Goal: Information Seeking & Learning: Learn about a topic

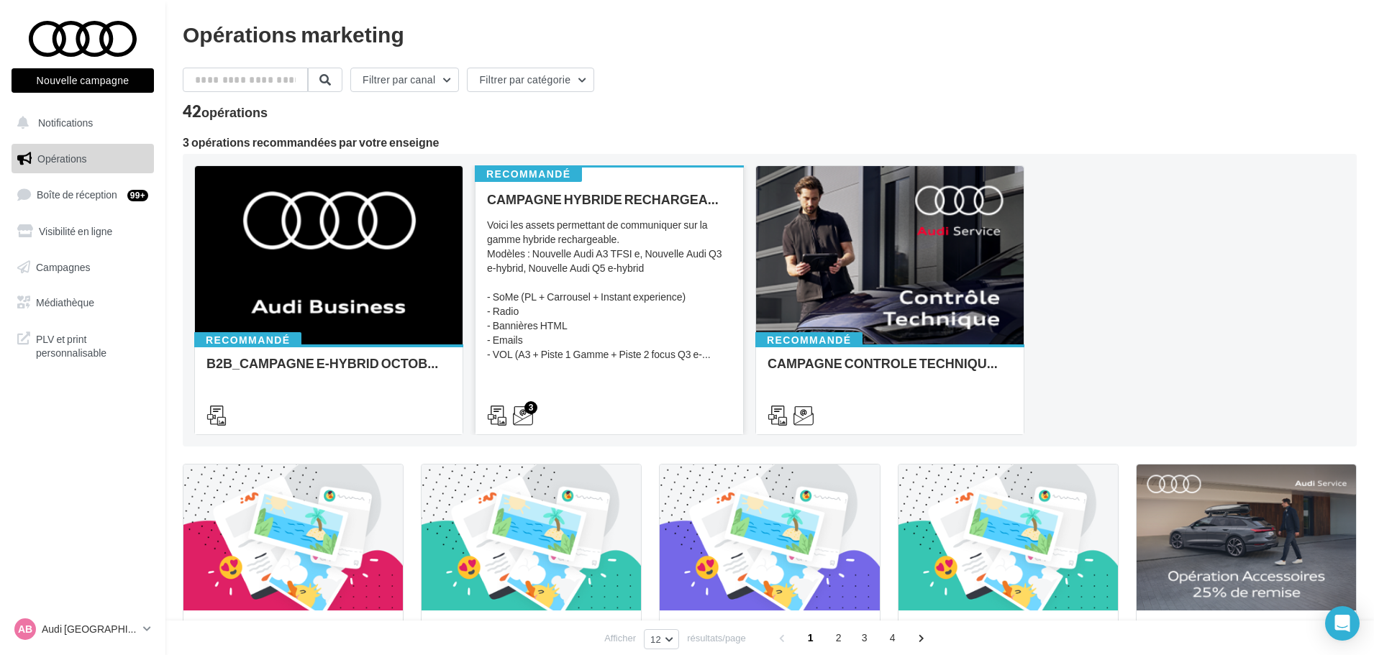
click at [625, 215] on div "CAMPAGNE HYBRIDE RECHARGEABLE Voici les assets permettant de communiquer sur la…" at bounding box center [609, 306] width 245 height 229
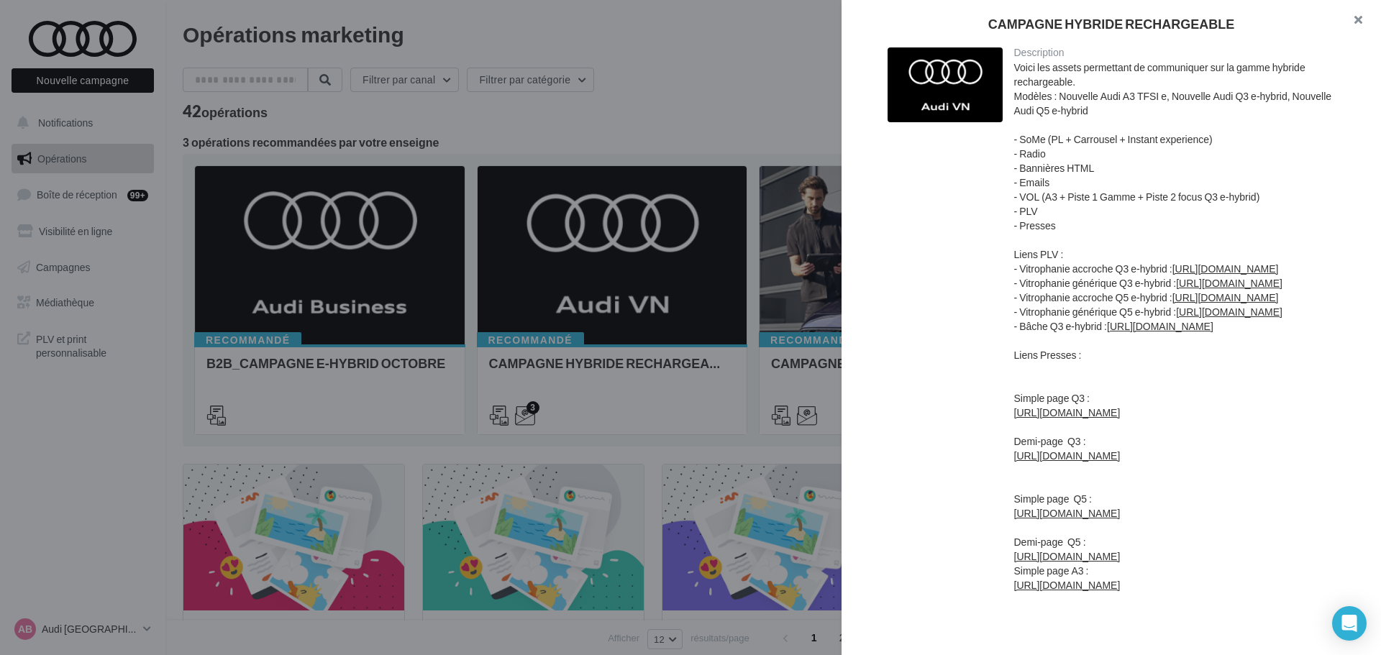
click at [1360, 24] on button "button" at bounding box center [1352, 21] width 58 height 43
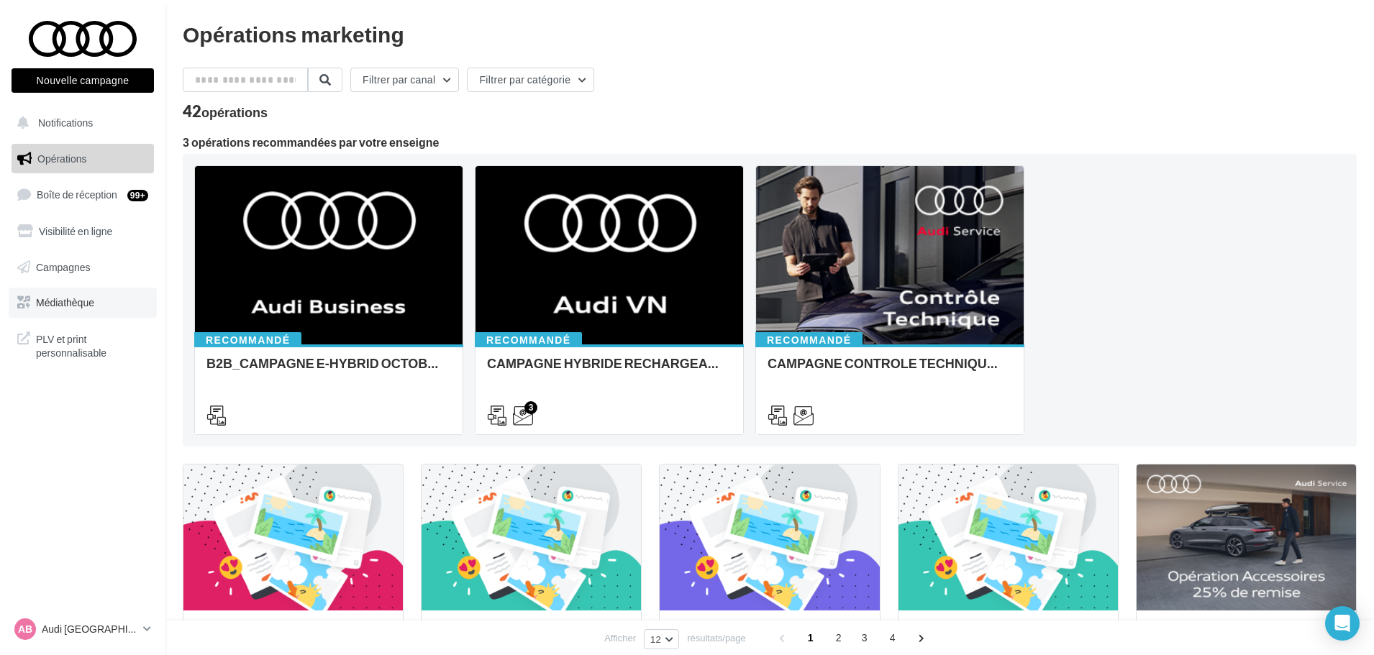
click at [73, 300] on span "Médiathèque" at bounding box center [65, 302] width 58 height 12
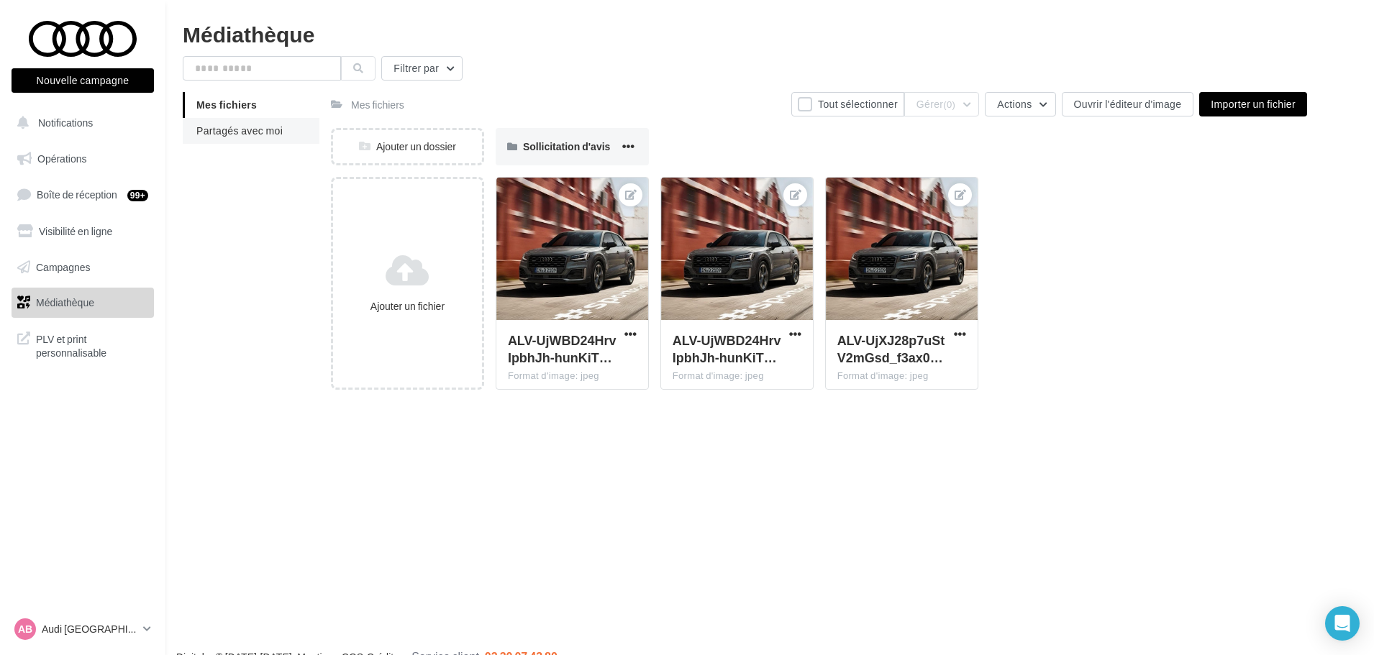
click at [236, 132] on span "Partagés avec moi" at bounding box center [239, 130] width 86 height 12
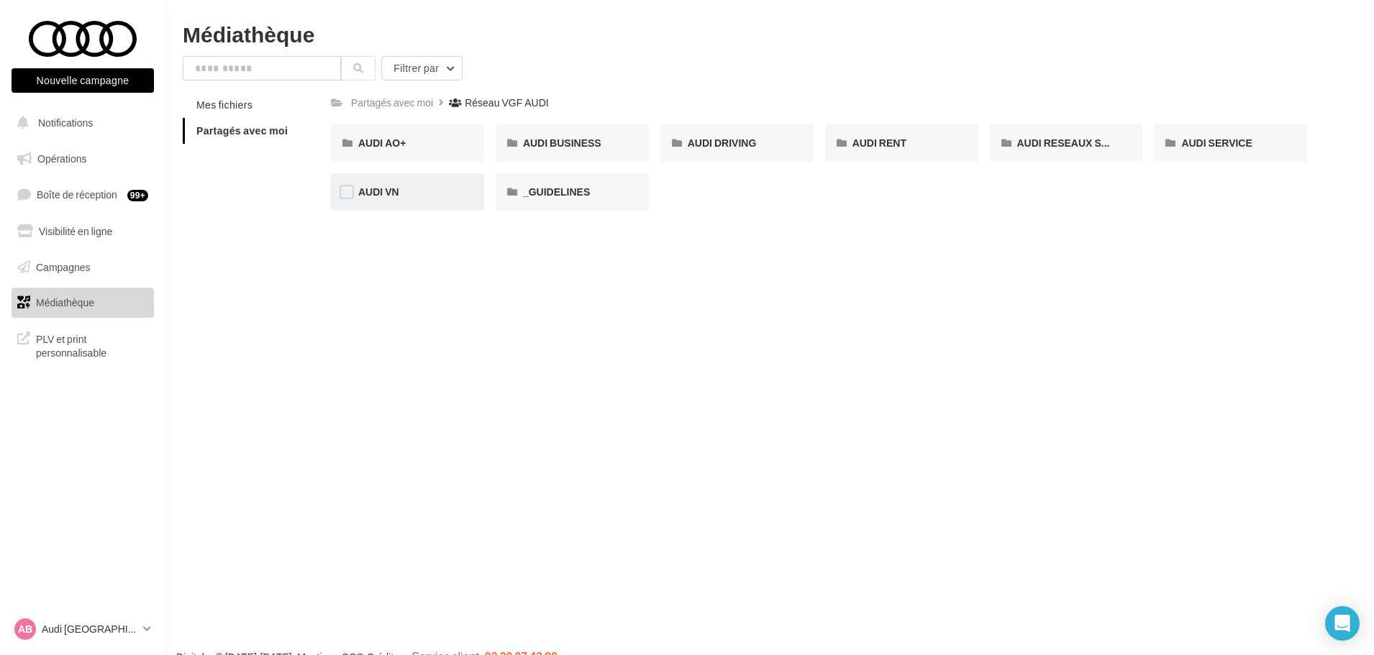
click at [410, 193] on div "AUDI VN" at bounding box center [407, 192] width 99 height 14
click at [233, 107] on span "Mes fichiers" at bounding box center [224, 105] width 56 height 12
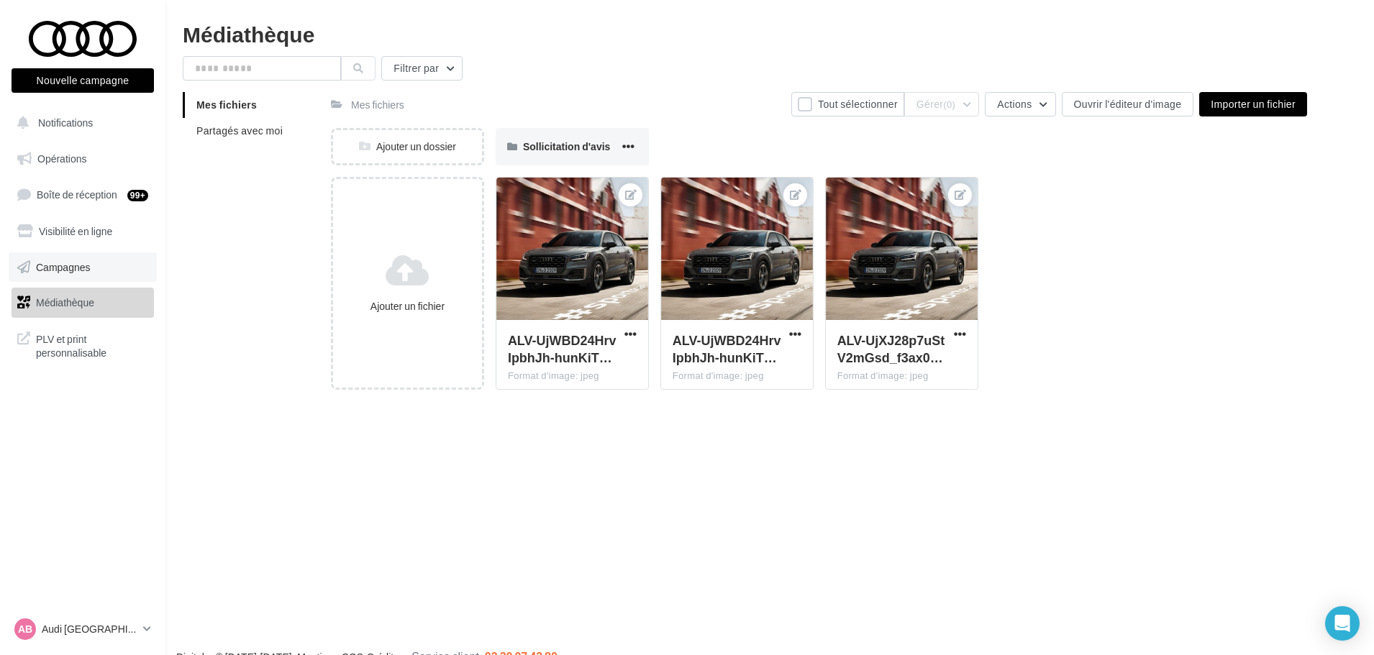
click at [72, 275] on link "Campagnes" at bounding box center [83, 267] width 148 height 30
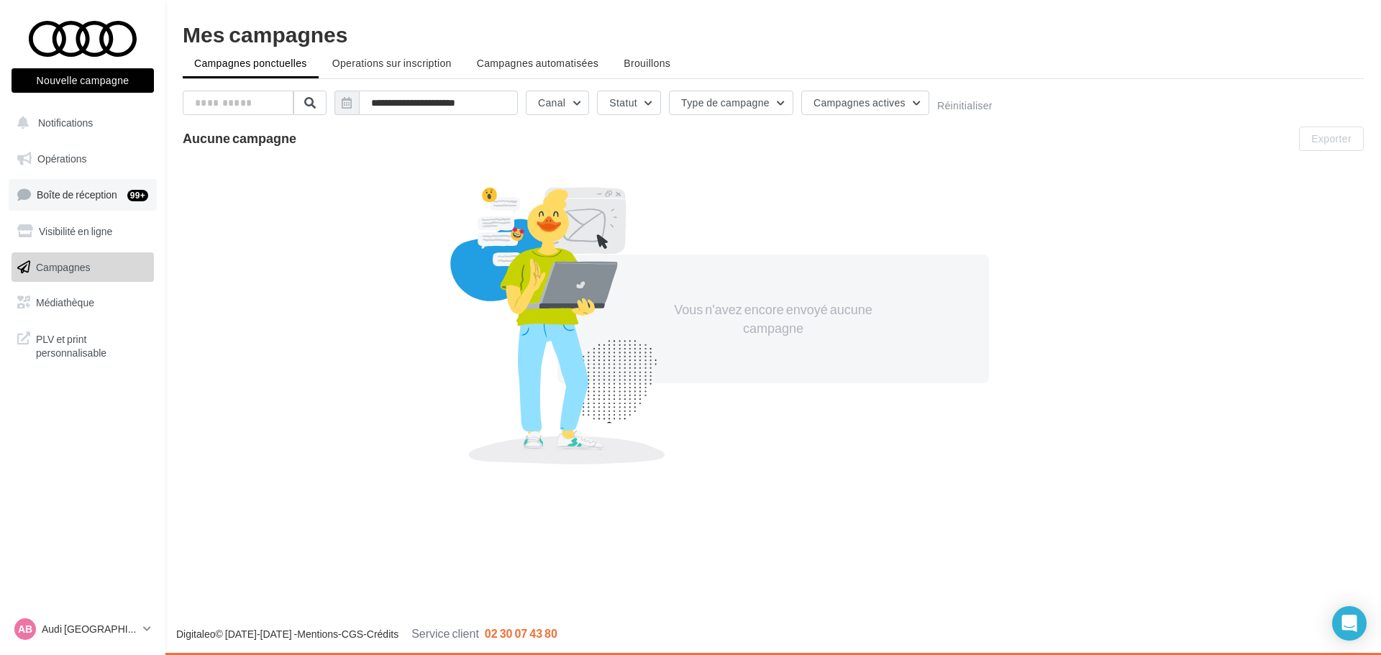
click at [89, 198] on span "Boîte de réception" at bounding box center [77, 194] width 81 height 12
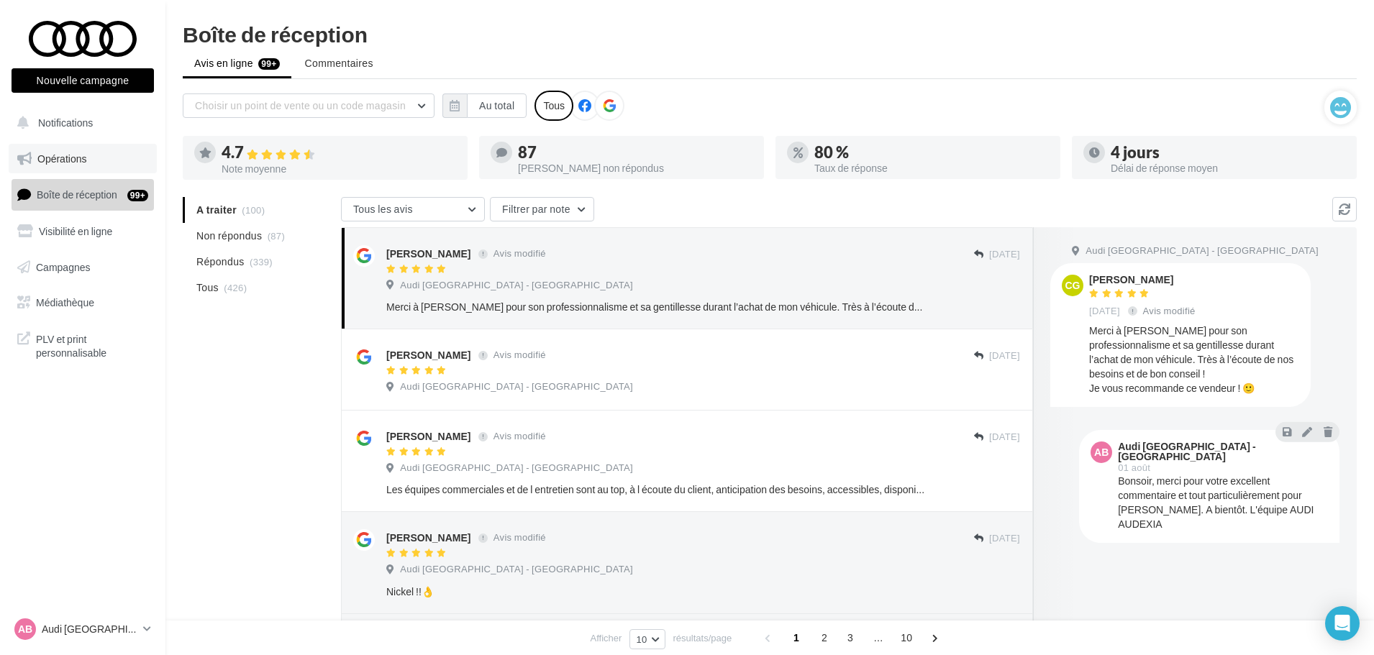
click at [81, 163] on span "Opérations" at bounding box center [61, 158] width 49 height 12
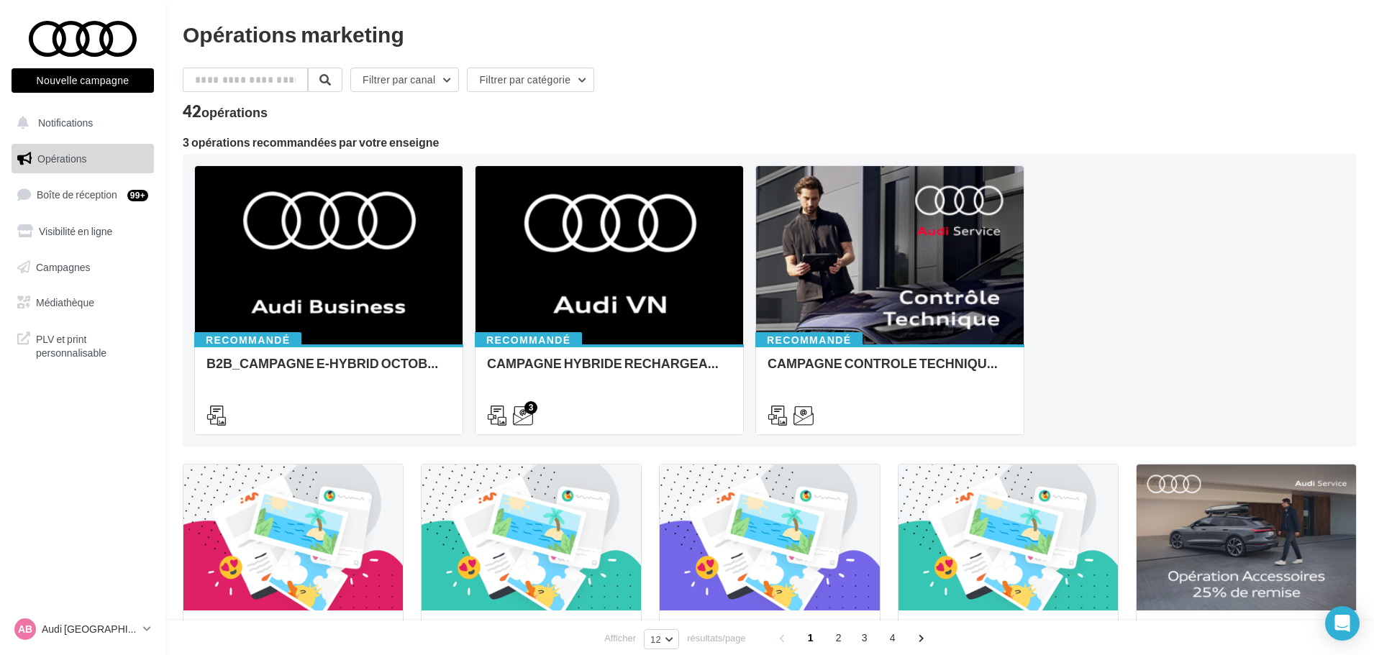
drag, startPoint x: 282, startPoint y: 142, endPoint x: 512, endPoint y: 140, distance: 230.2
click at [493, 140] on div "3 opérations recommandées par votre enseigne" at bounding box center [770, 143] width 1174 height 12
click at [562, 139] on div "3 opérations recommandées par votre enseigne" at bounding box center [770, 143] width 1174 height 12
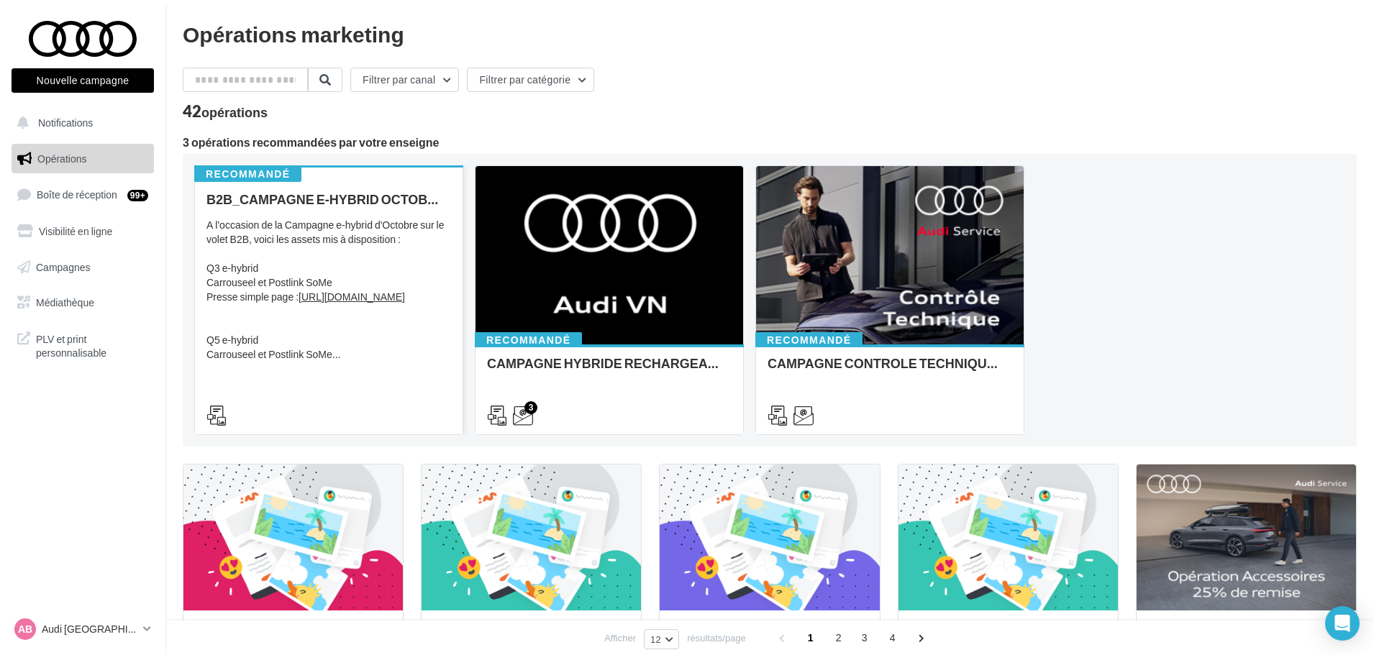
click at [354, 240] on div "A l'occasion de la Campagne e-hybrid d'Octobre sur le volet B2B, voici les asse…" at bounding box center [328, 290] width 245 height 144
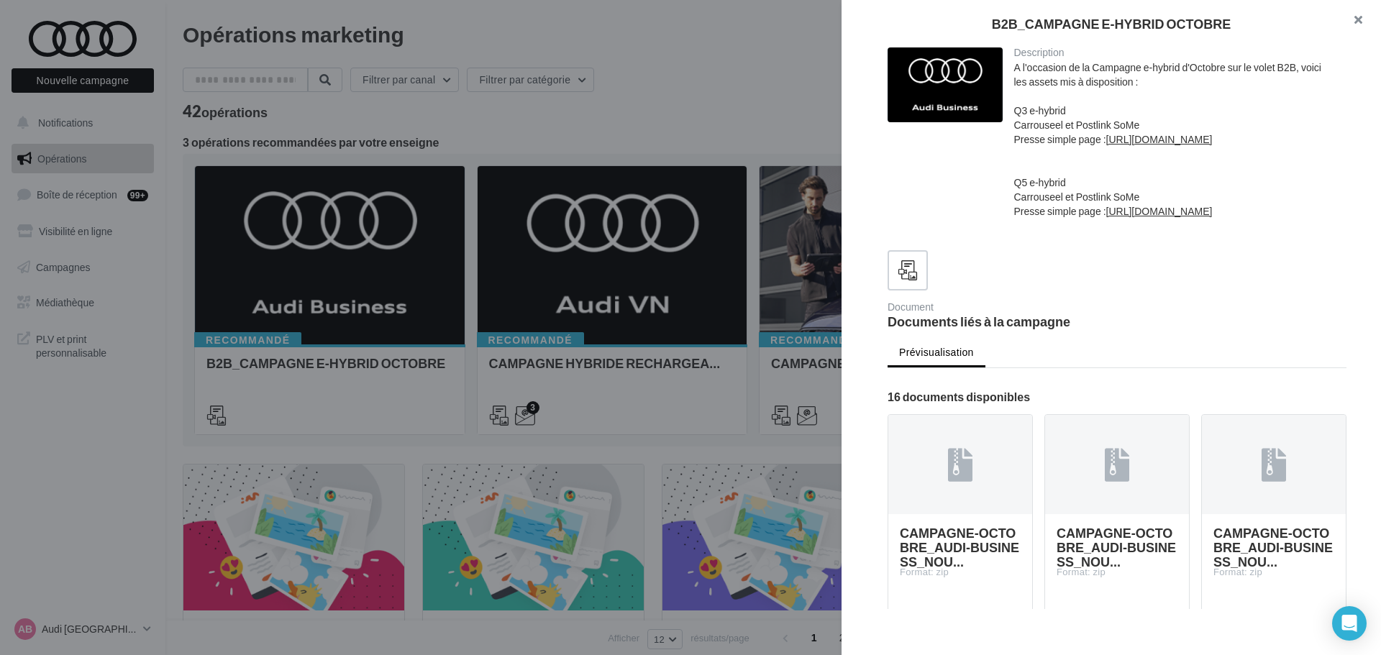
click at [1354, 18] on button "button" at bounding box center [1352, 21] width 58 height 43
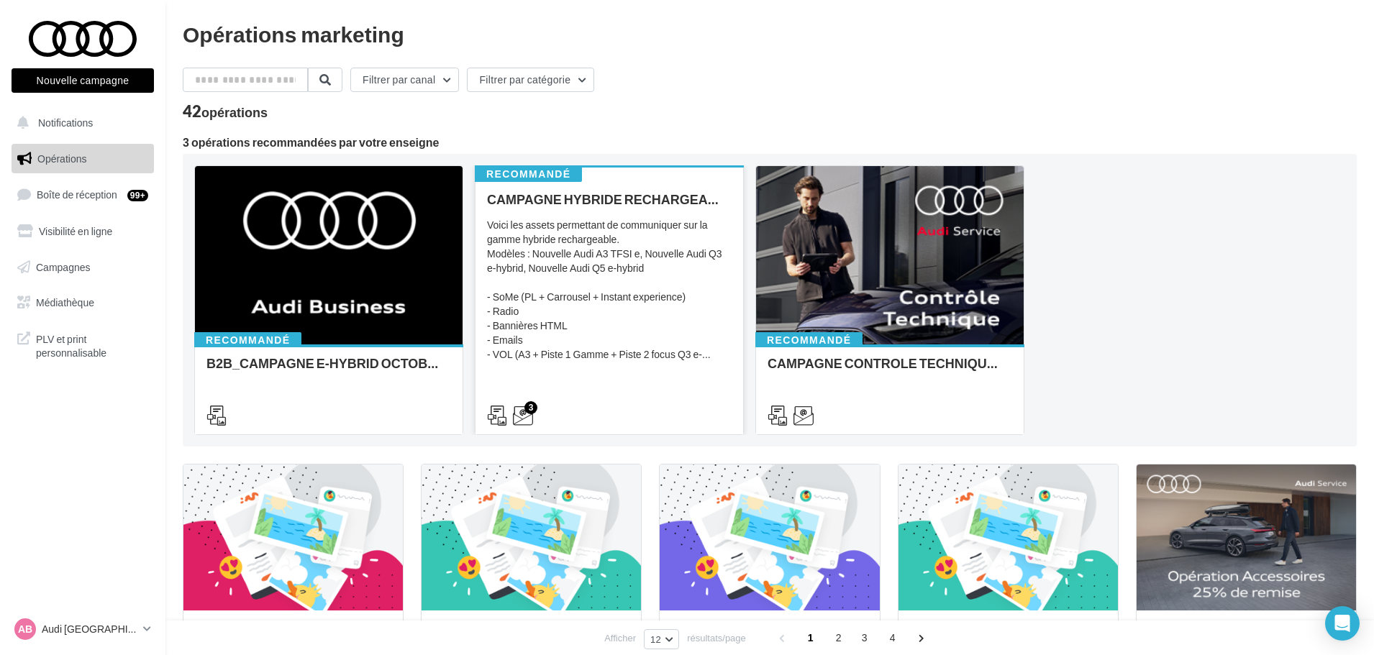
click at [647, 226] on div "Voici les assets permettant de communiquer sur la gamme hybride rechargeable. M…" at bounding box center [609, 290] width 245 height 144
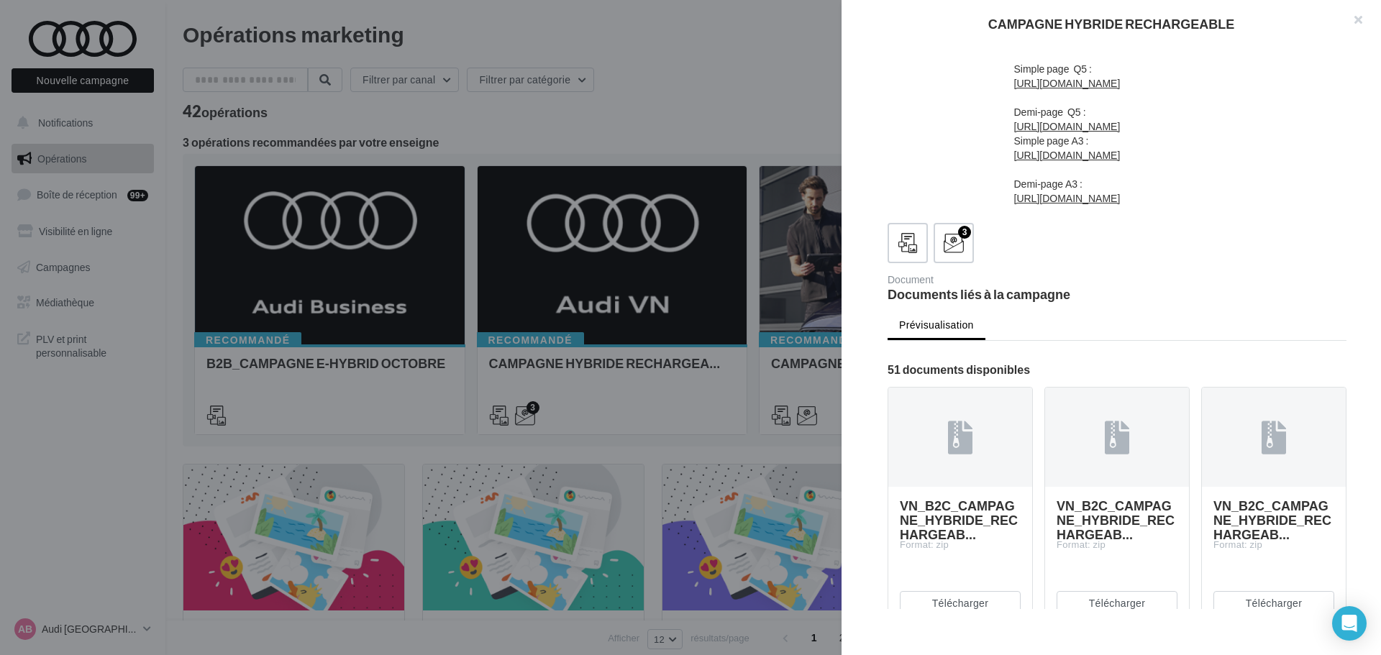
scroll to position [432, 0]
click at [1118, 88] on link "[URL][DOMAIN_NAME]" at bounding box center [1067, 82] width 106 height 12
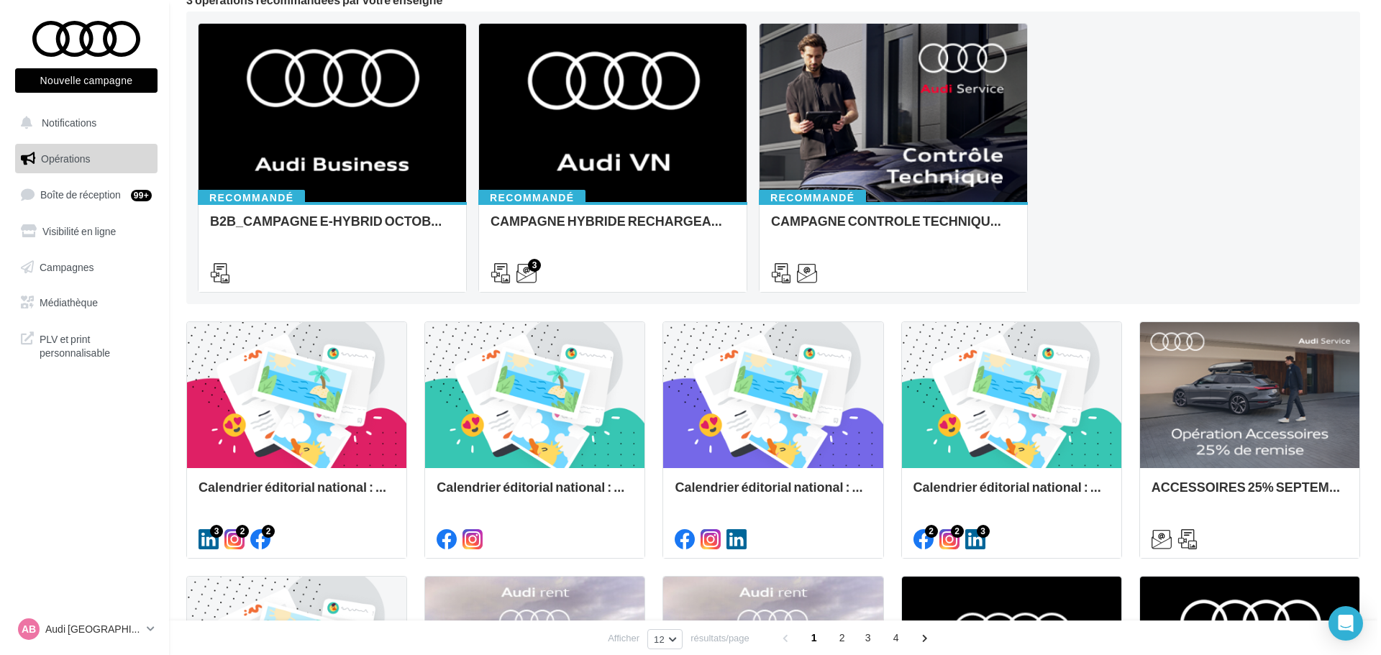
scroll to position [144, 0]
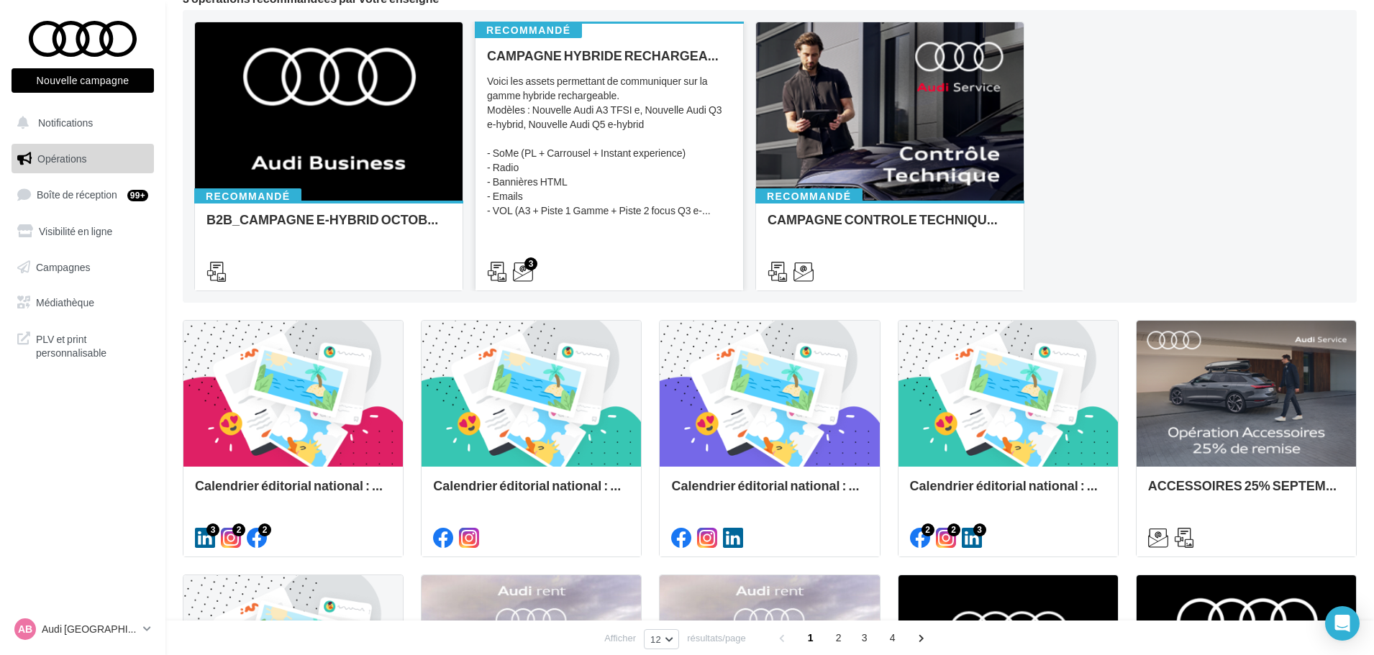
click at [618, 134] on div "Voici les assets permettant de communiquer sur la gamme hybride rechargeable. M…" at bounding box center [609, 146] width 245 height 144
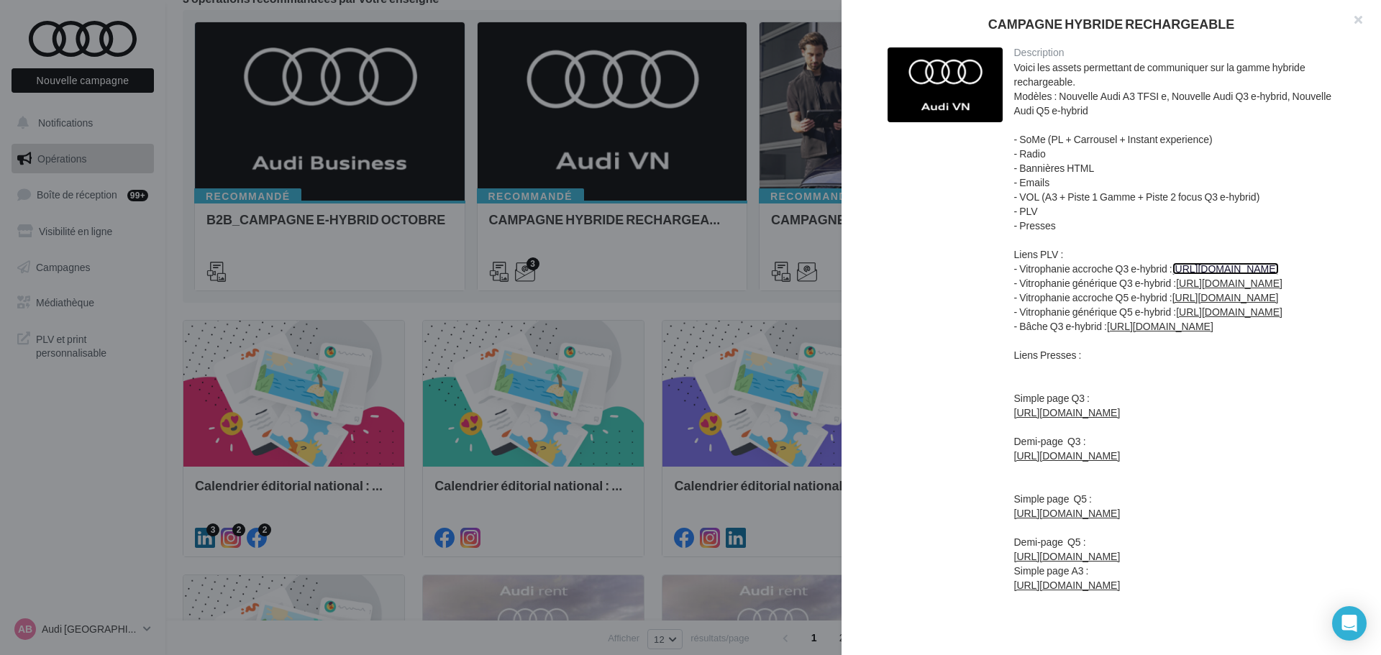
click at [1212, 266] on link "[URL][DOMAIN_NAME]" at bounding box center [1225, 269] width 106 height 12
